Goal: Navigation & Orientation: Find specific page/section

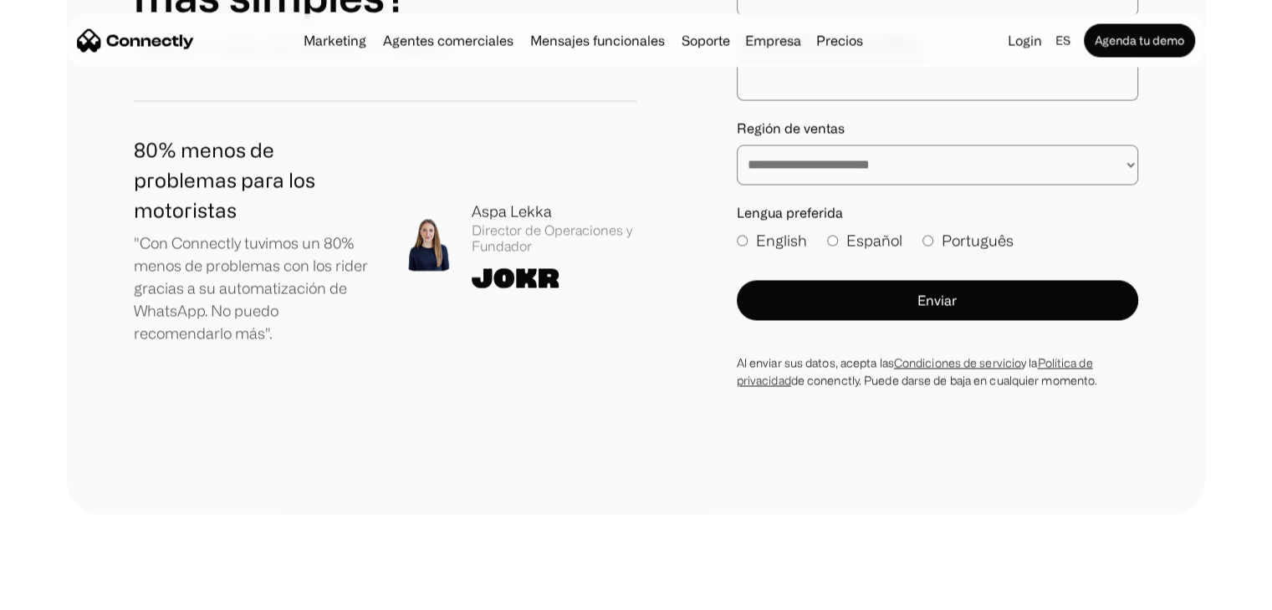
scroll to position [9725, 0]
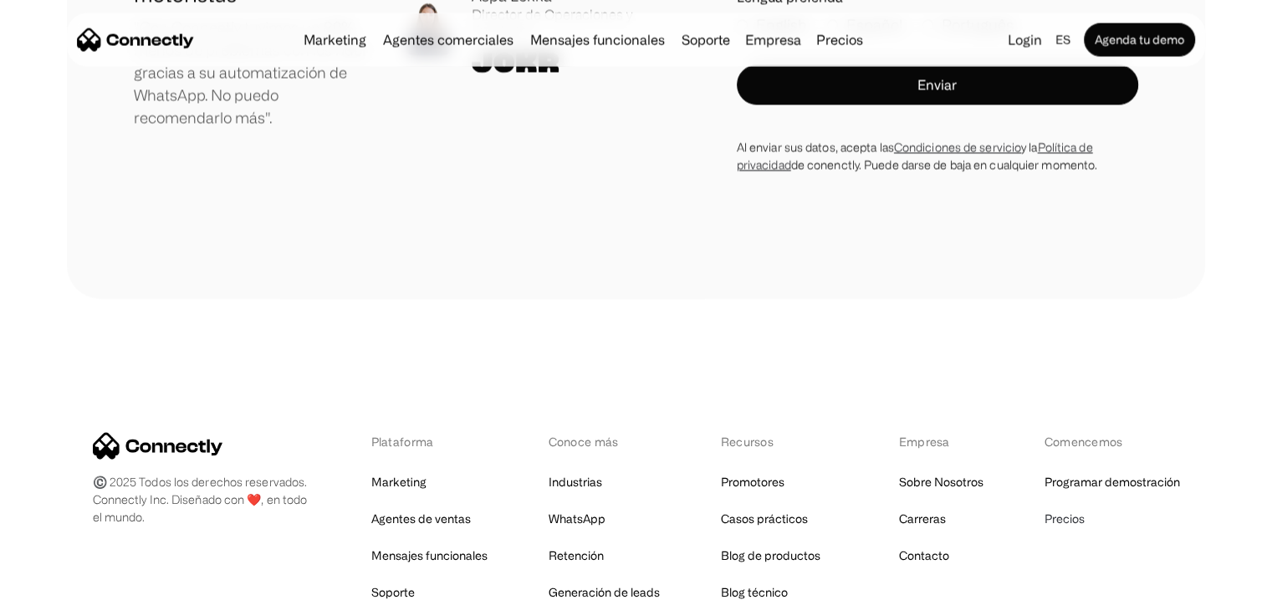
click at [1068, 507] on link "Precios" at bounding box center [1064, 518] width 40 height 23
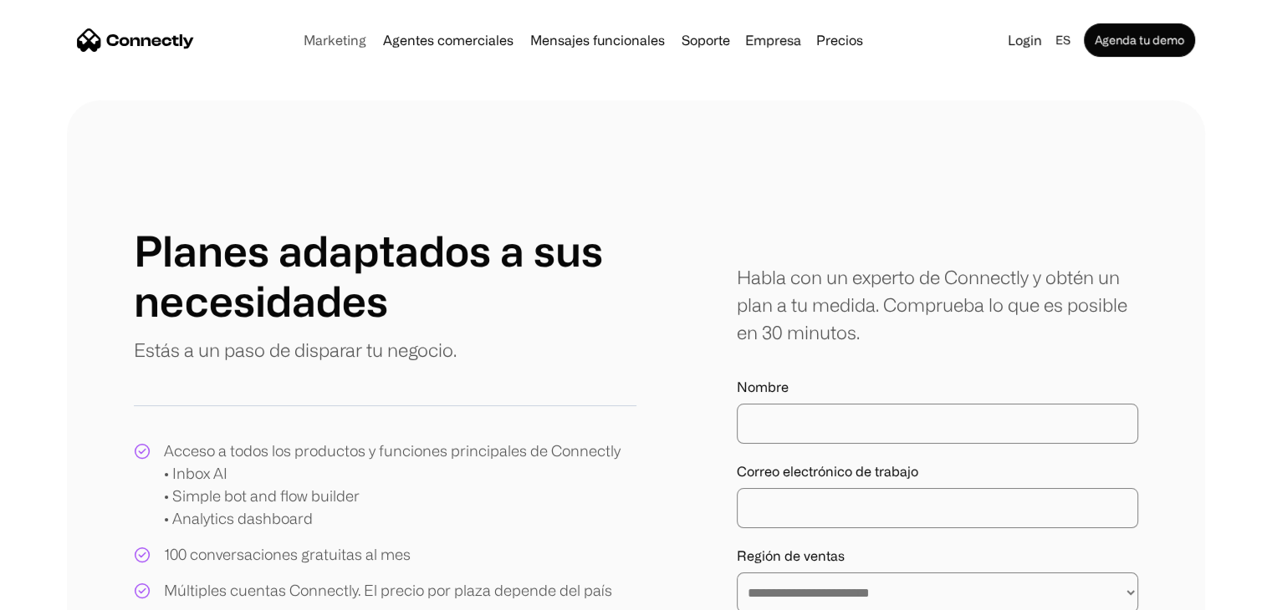
click at [321, 40] on link "Marketing" at bounding box center [335, 39] width 76 height 13
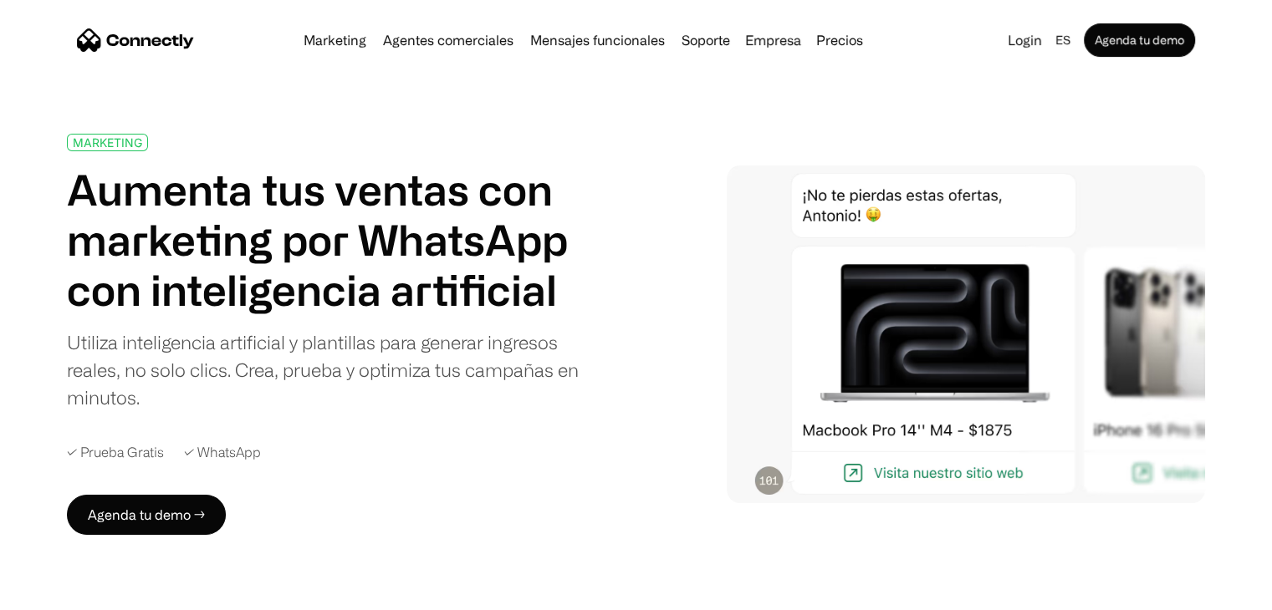
click at [976, 369] on img at bounding box center [965, 334] width 478 height 337
click at [852, 474] on img at bounding box center [965, 334] width 478 height 337
click at [712, 47] on link "Soporte" at bounding box center [706, 39] width 62 height 13
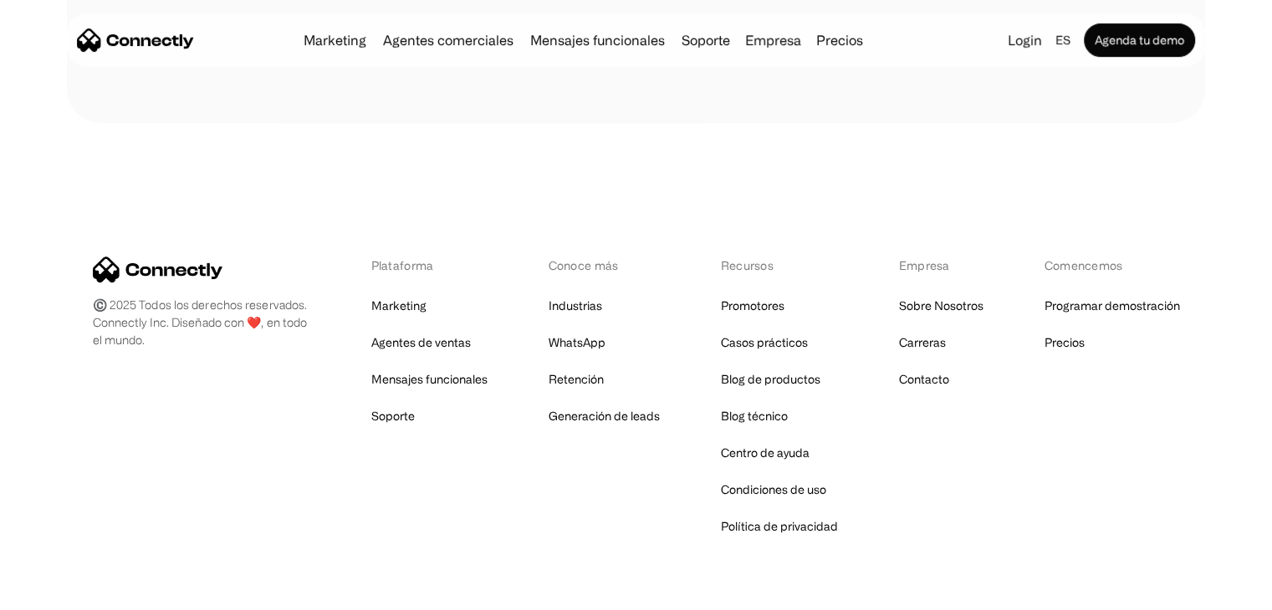
scroll to position [7072, 0]
